Goal: Understand process/instructions: Learn how to perform a task or action

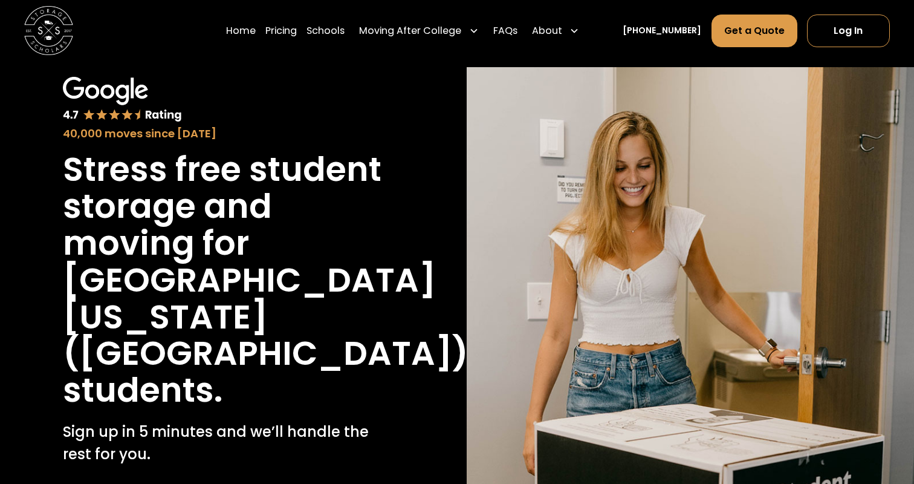
scroll to position [116, 0]
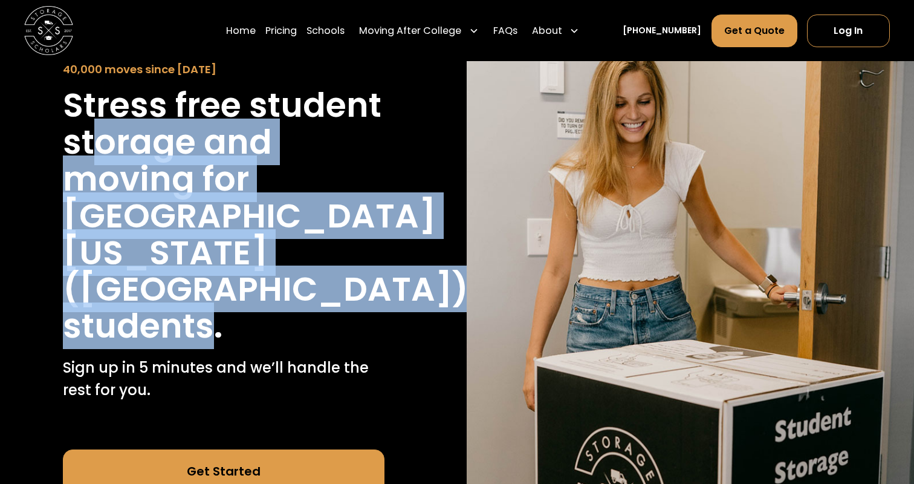
drag, startPoint x: 94, startPoint y: 164, endPoint x: 206, endPoint y: 308, distance: 182.4
click at [206, 308] on div "Stress free student storage and moving for [GEOGRAPHIC_DATA][US_STATE] (USC) st…" at bounding box center [224, 216] width 322 height 258
click at [206, 308] on h1 "students." at bounding box center [143, 326] width 160 height 37
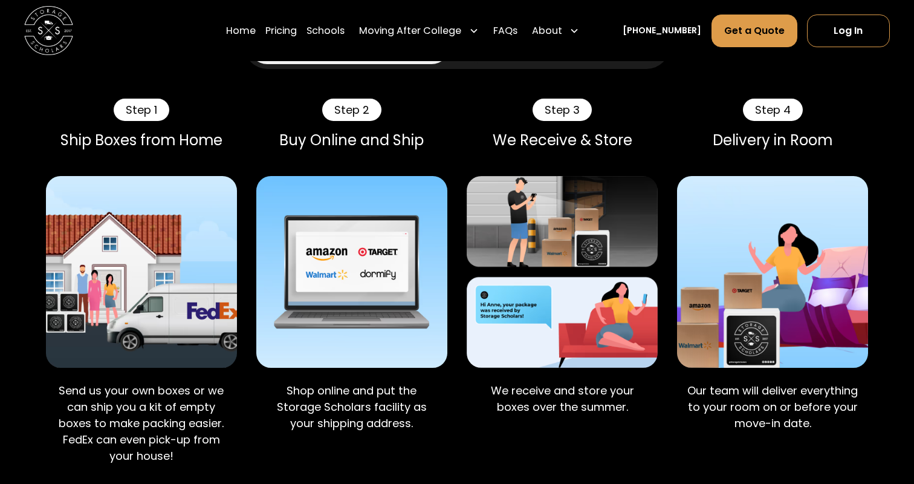
scroll to position [810, 0]
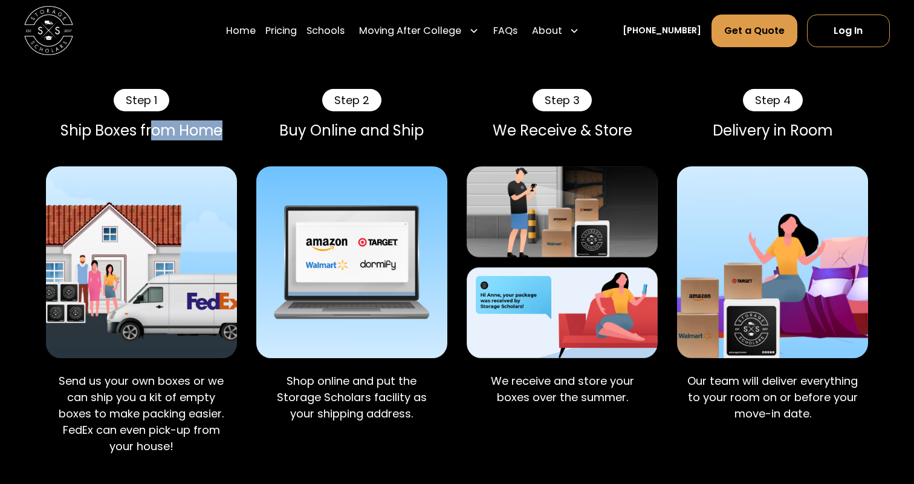
drag, startPoint x: 150, startPoint y: 134, endPoint x: 235, endPoint y: 132, distance: 84.7
click at [235, 132] on div "Ship Boxes from Home" at bounding box center [141, 131] width 191 height 18
drag, startPoint x: 244, startPoint y: 132, endPoint x: 37, endPoint y: 137, distance: 206.2
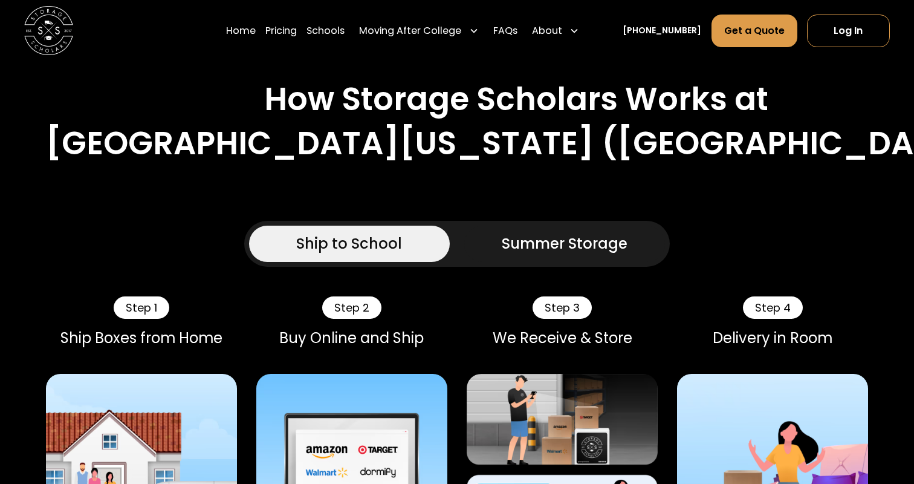
scroll to position [585, 0]
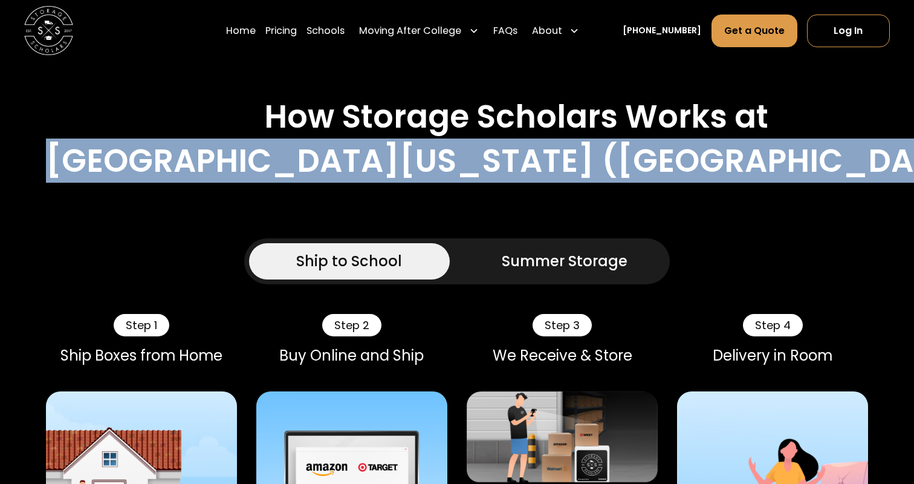
drag, startPoint x: 126, startPoint y: 87, endPoint x: 273, endPoint y: 209, distance: 190.7
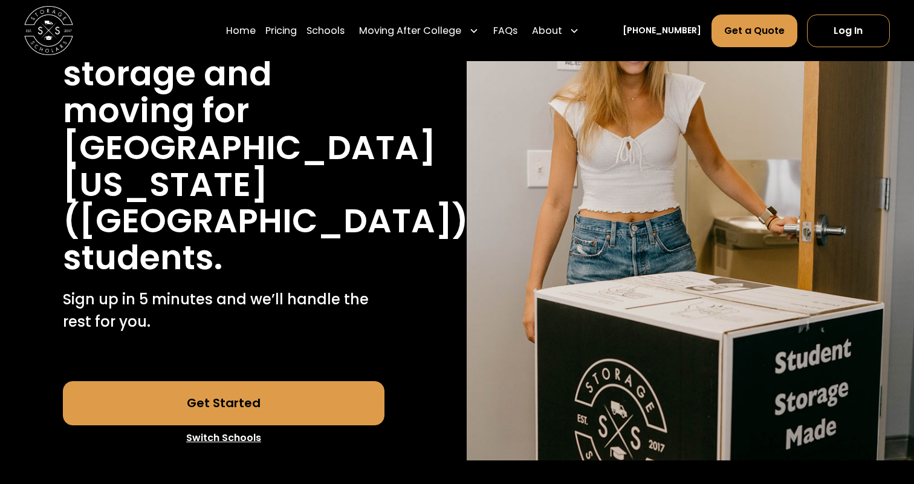
scroll to position [0, 0]
